Goal: Information Seeking & Learning: Learn about a topic

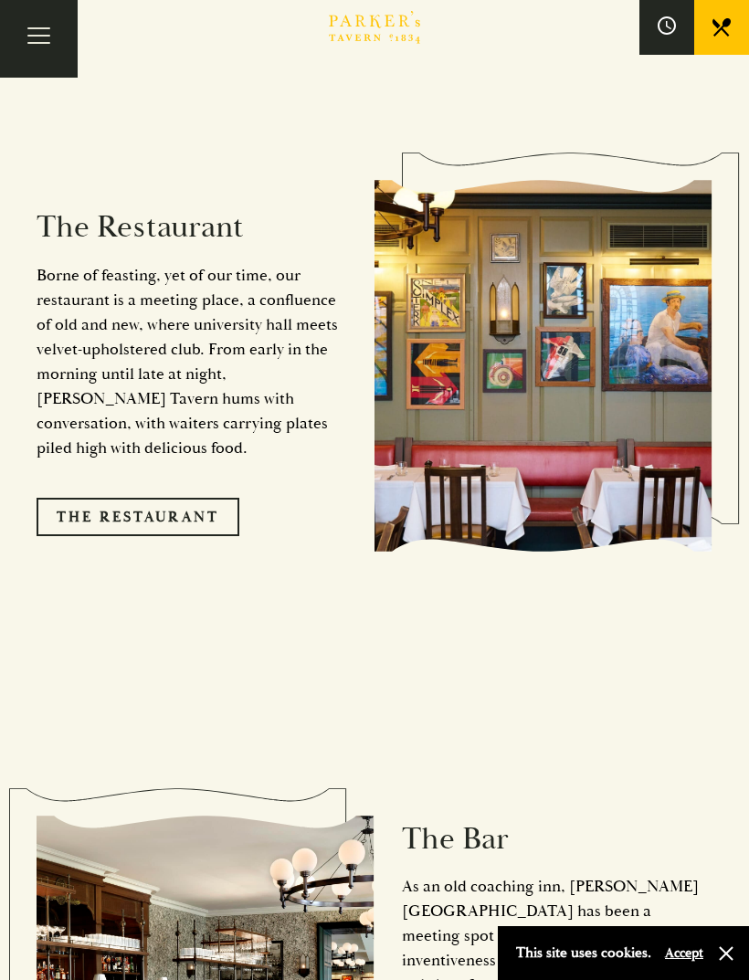
scroll to position [1727, 0]
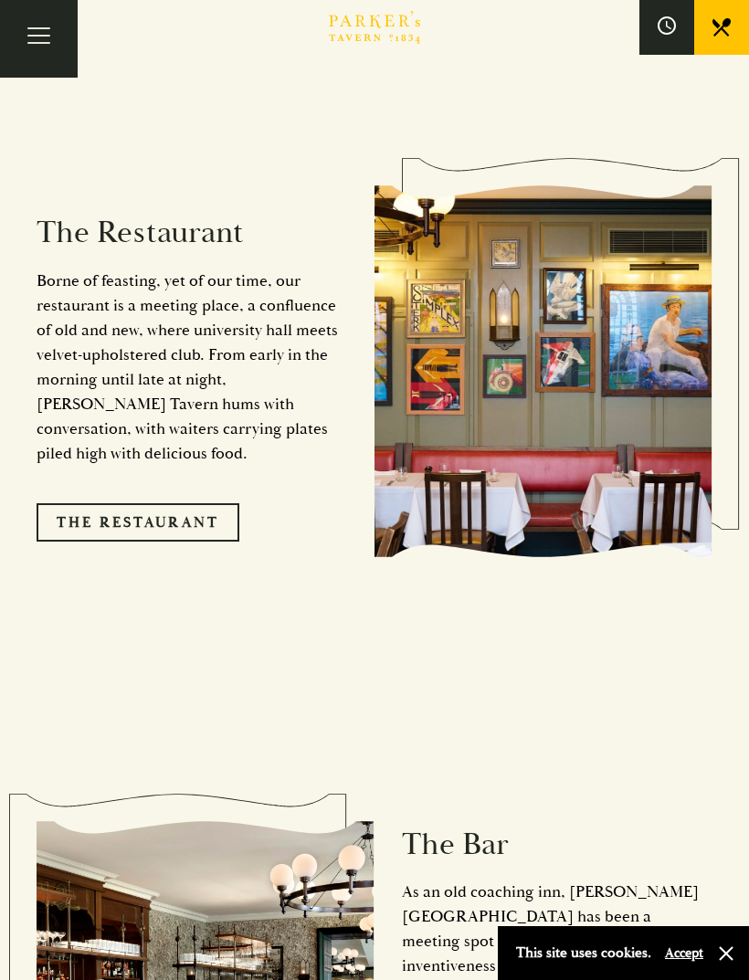
click at [168, 503] on link "The Restaurant" at bounding box center [138, 522] width 203 height 38
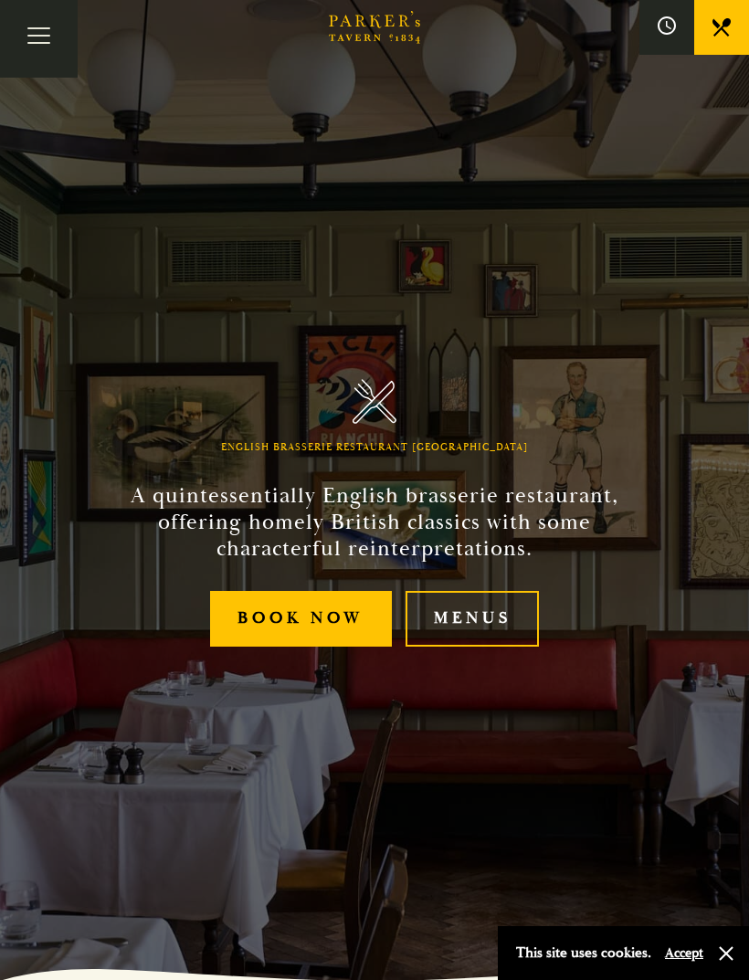
click at [469, 640] on link "Menus" at bounding box center [472, 619] width 133 height 56
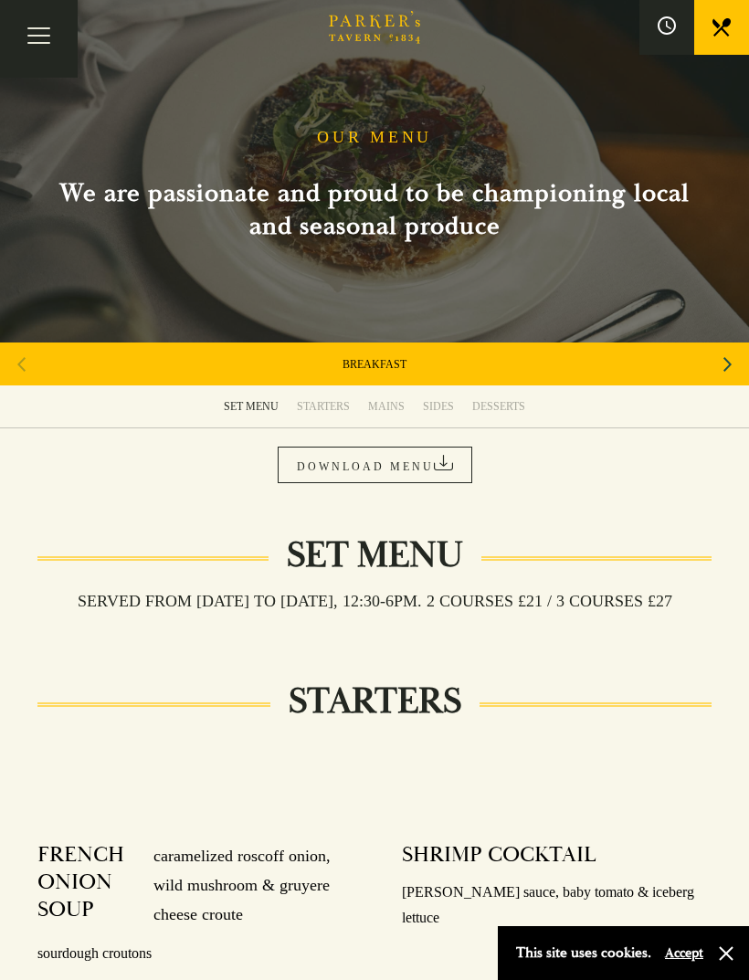
click at [386, 403] on div "MAINS" at bounding box center [386, 406] width 37 height 15
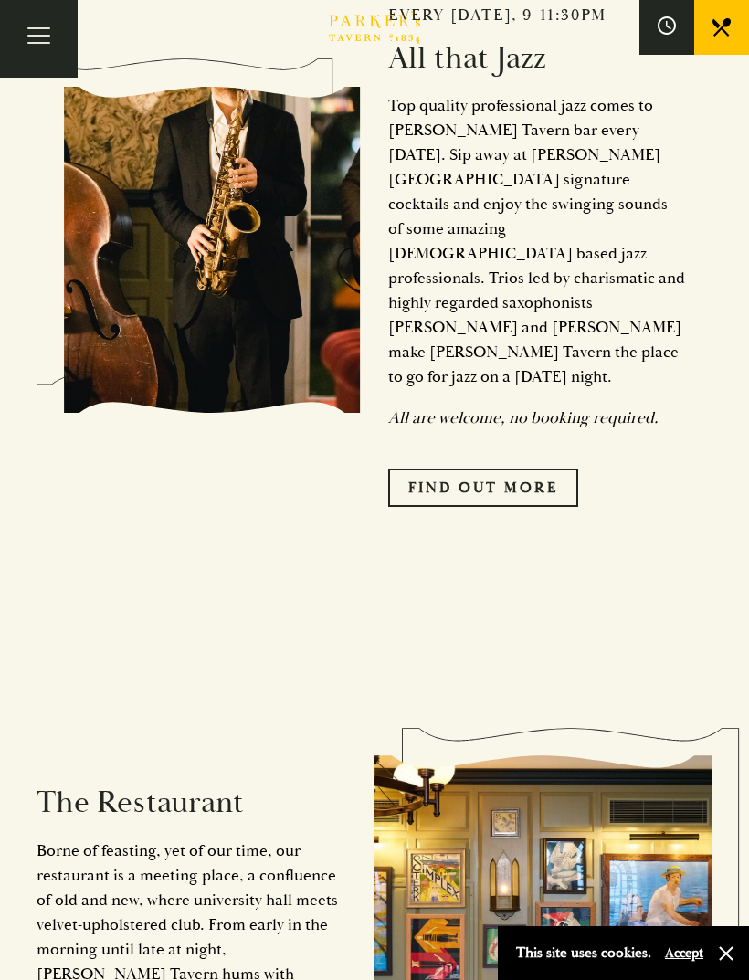
scroll to position [1156, 0]
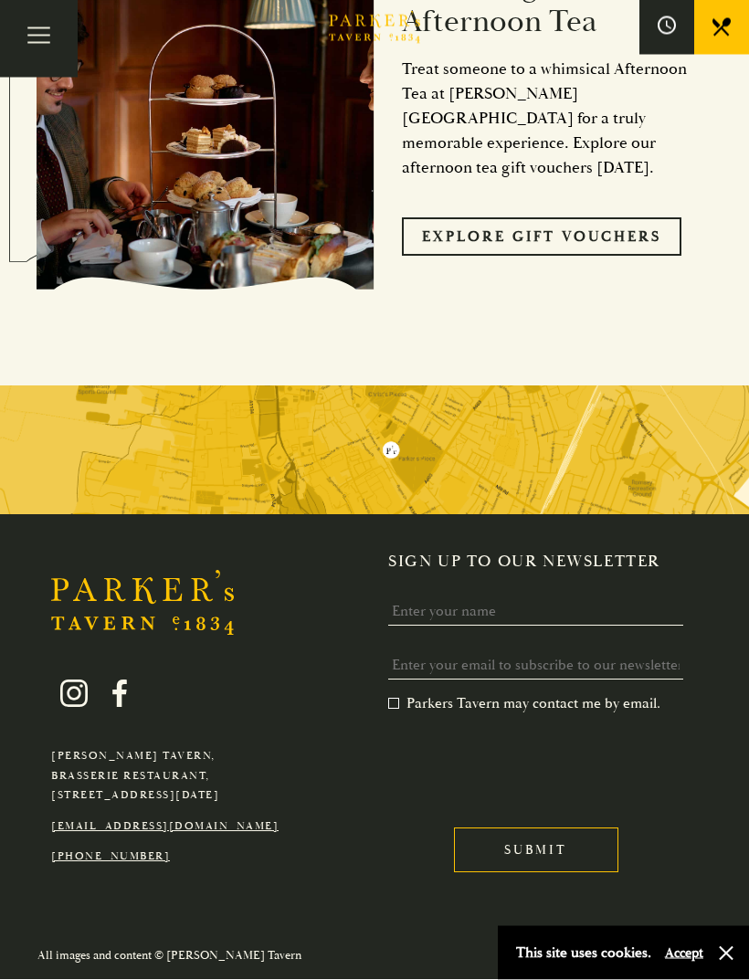
scroll to position [3747, 0]
